Goal: Transaction & Acquisition: Purchase product/service

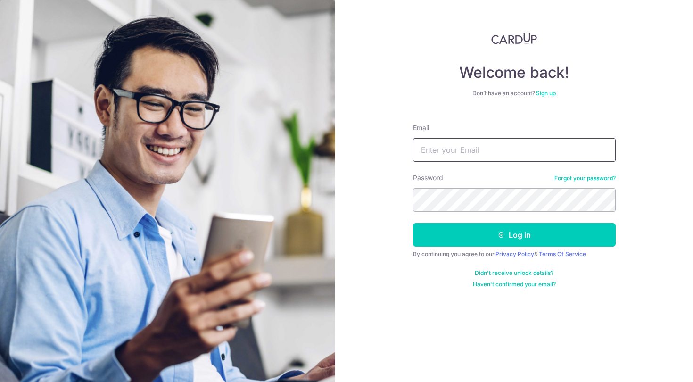
click at [484, 159] on input "Email" at bounding box center [514, 150] width 203 height 24
type input "[EMAIL_ADDRESS][DOMAIN_NAME]"
click at [514, 235] on button "Log in" at bounding box center [514, 235] width 203 height 24
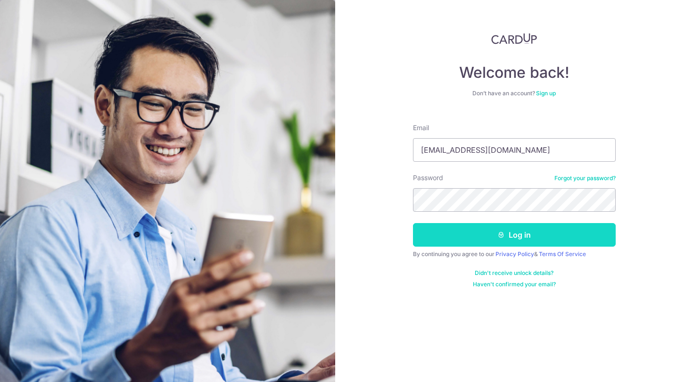
click at [514, 235] on button "Log in" at bounding box center [514, 235] width 203 height 24
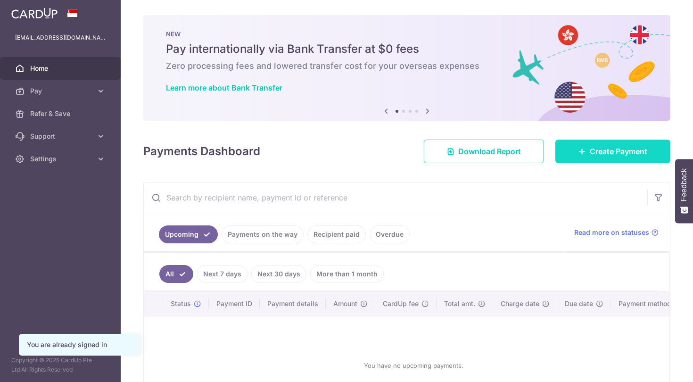
click at [623, 160] on link "Create Payment" at bounding box center [613, 152] width 115 height 24
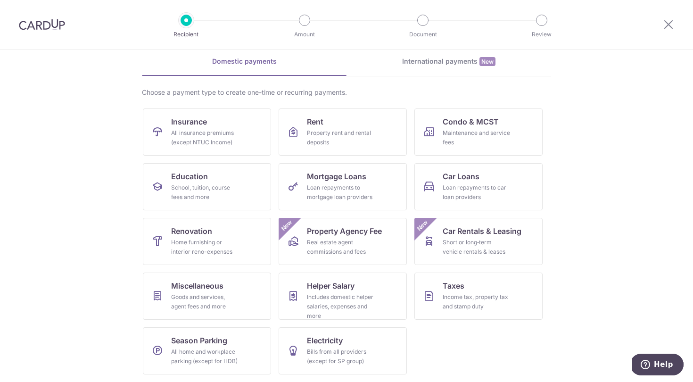
scroll to position [40, 0]
click at [227, 194] on div "School, tuition, course fees and more" at bounding box center [205, 192] width 68 height 19
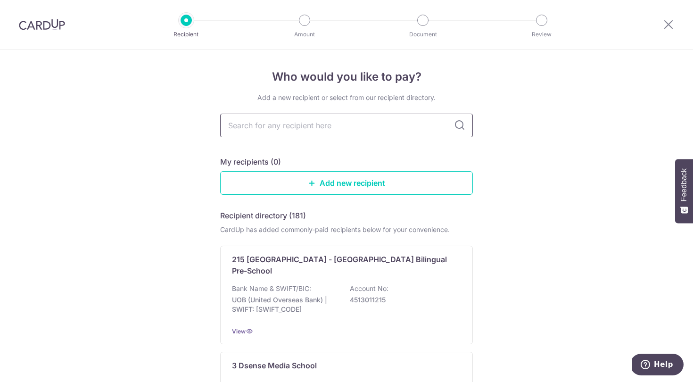
click at [361, 120] on input "text" at bounding box center [346, 126] width 253 height 24
type input "wealth management"
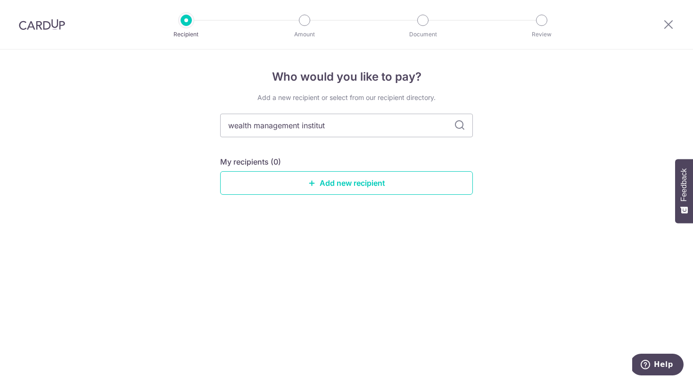
type input "wealth management institute"
click at [438, 129] on input "wealth management institute" at bounding box center [346, 126] width 253 height 24
drag, startPoint x: 378, startPoint y: 125, endPoint x: 156, endPoint y: 123, distance: 222.7
click at [156, 123] on div "Who would you like to pay? Add a new recipient or select from our recipient dir…" at bounding box center [346, 216] width 693 height 333
click at [404, 131] on input "wealth management institute" at bounding box center [346, 126] width 253 height 24
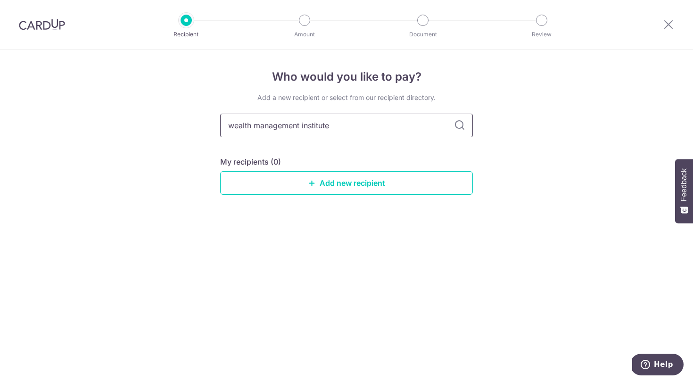
click at [410, 131] on input "wealth management institute" at bounding box center [346, 126] width 253 height 24
click at [405, 184] on link "Add new recipient" at bounding box center [346, 183] width 253 height 24
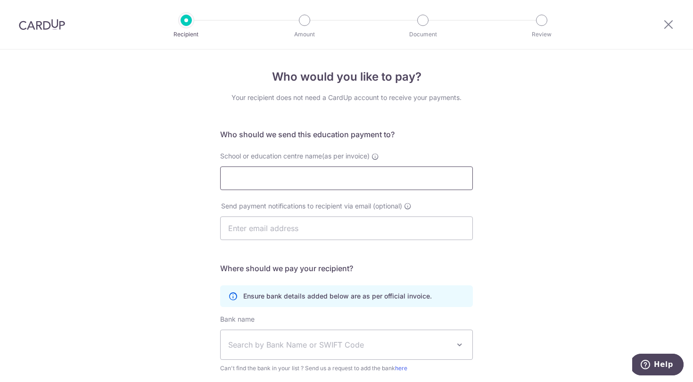
paste input "Wealth Management Institute"
type input "Wealth Management Institute"
type input "kellyx"
type input "[EMAIL_ADDRESS][DOMAIN_NAME]"
click at [518, 205] on div "Who would you like to pay? Your recipient does not need a CardUp account to rec…" at bounding box center [346, 274] width 693 height 449
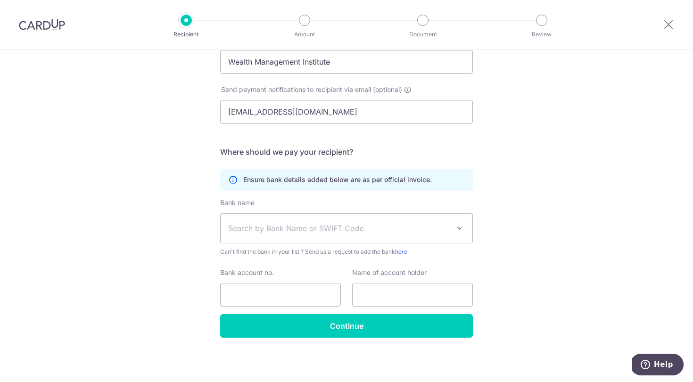
scroll to position [117, 0]
click at [518, 205] on div "Who would you like to pay? Your recipient does not need a CardUp account to rec…" at bounding box center [346, 157] width 693 height 449
